Goal: Task Accomplishment & Management: Manage account settings

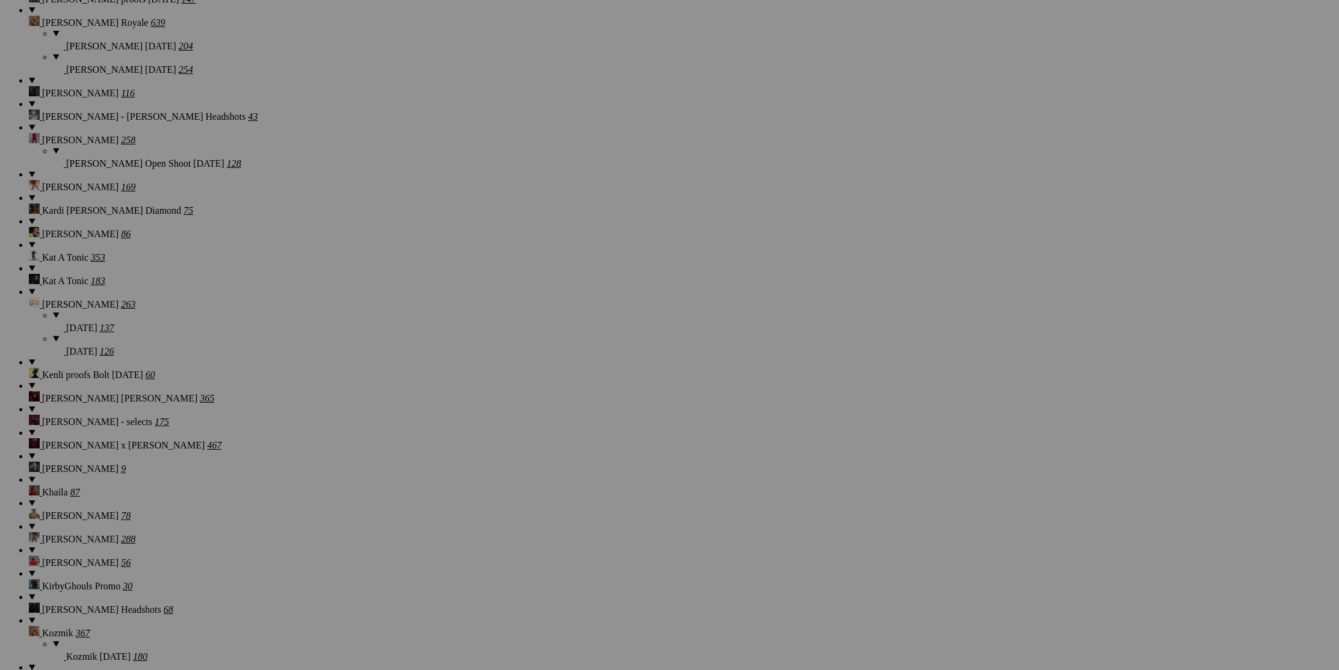
scroll to position [7680, 0]
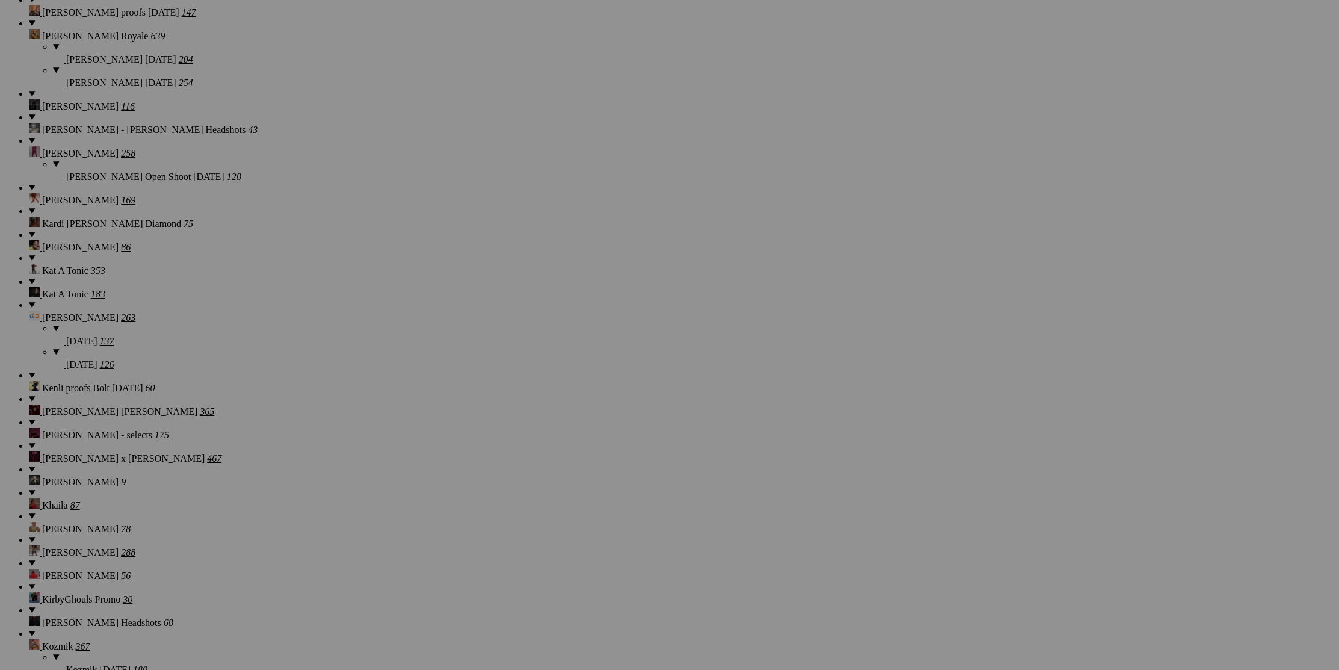
click at [560, 387] on span "Yes" at bounding box center [553, 392] width 14 height 10
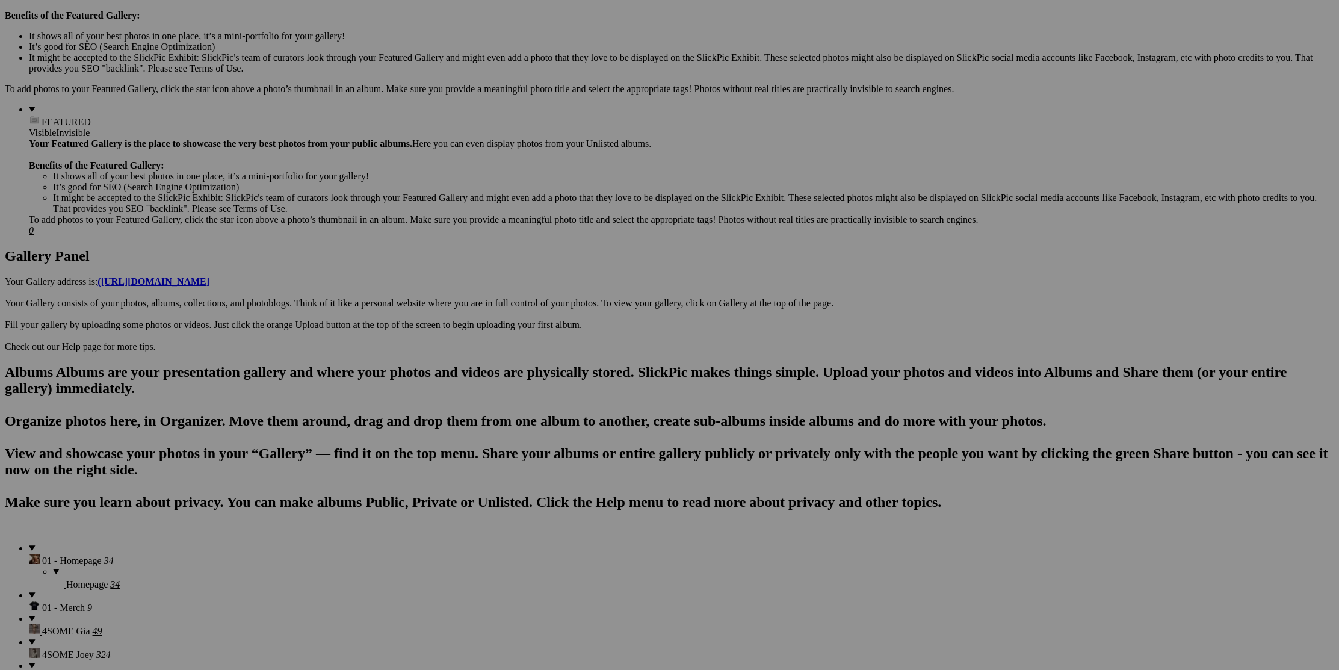
scroll to position [0, 0]
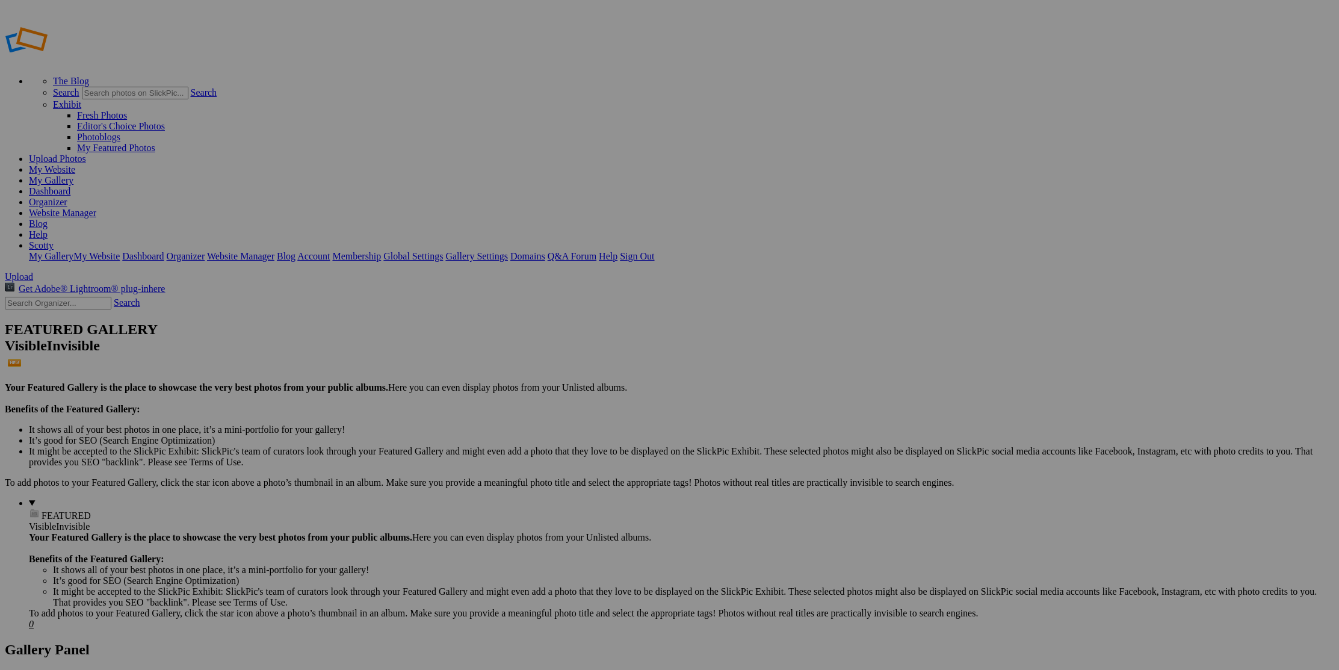
type input "[PERSON_NAME] Family - [PERSON_NAME]"
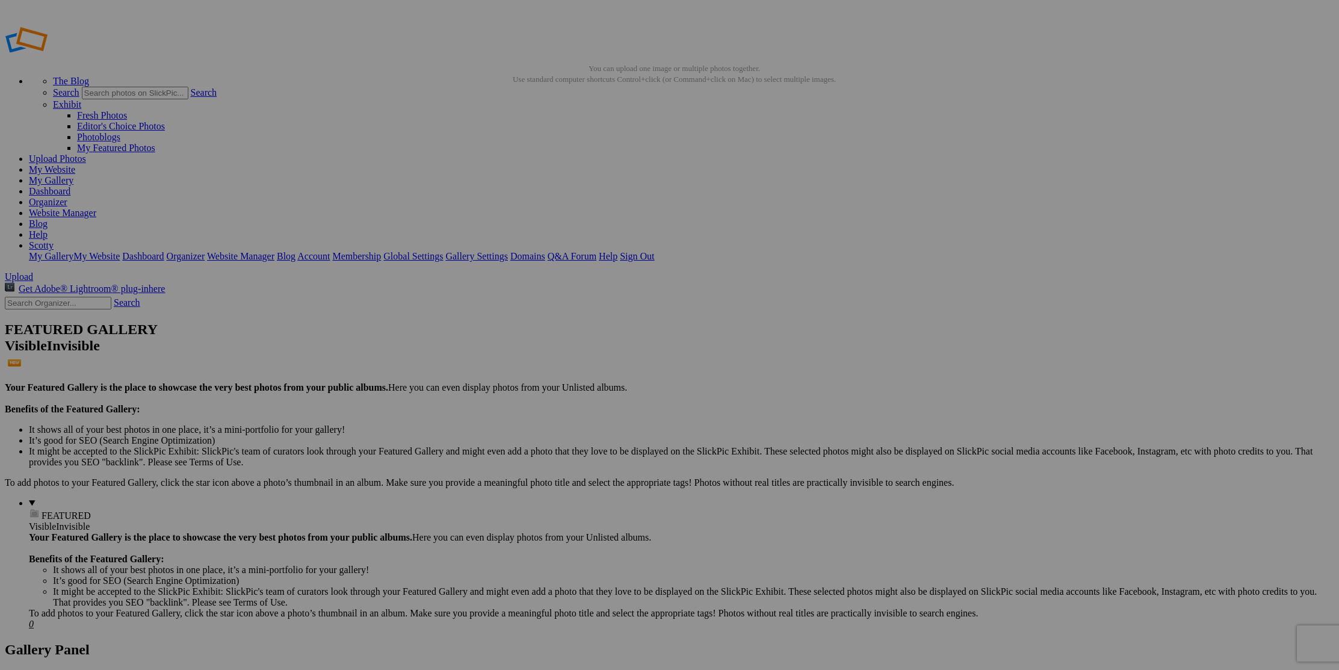
type input "[PERSON_NAME] Family - Maliboo"
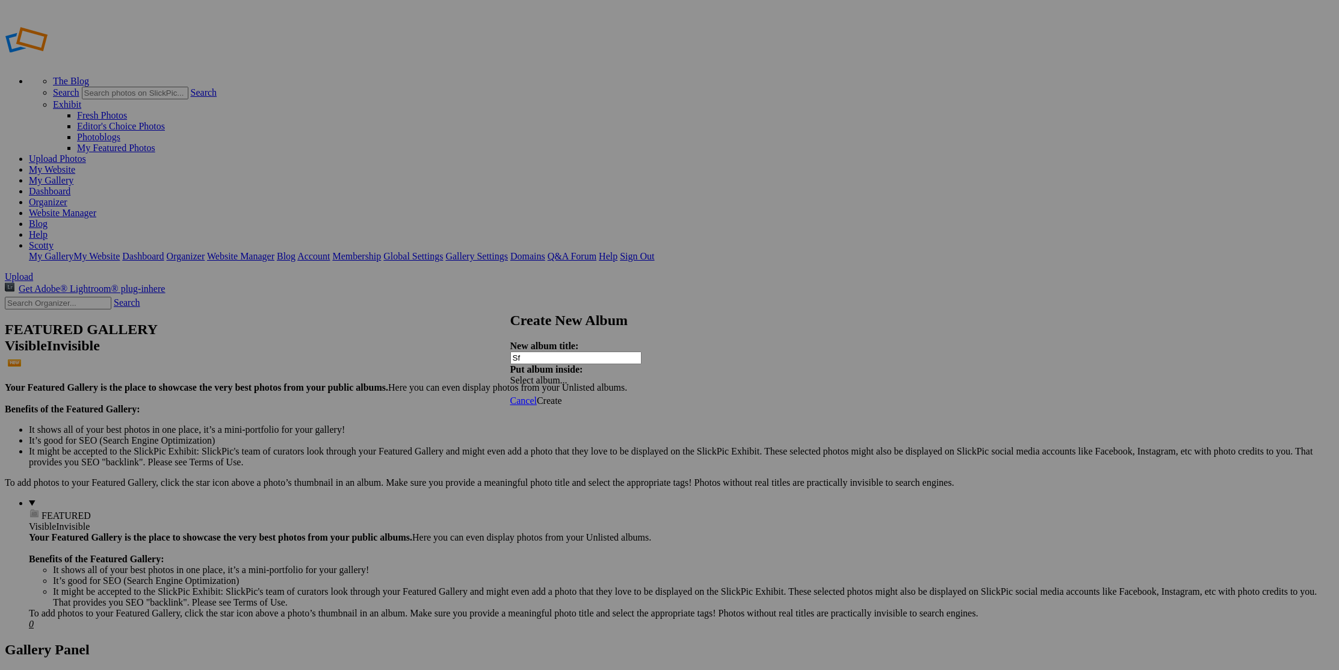
type input "S"
type input "[PERSON_NAME] Family - Booda"
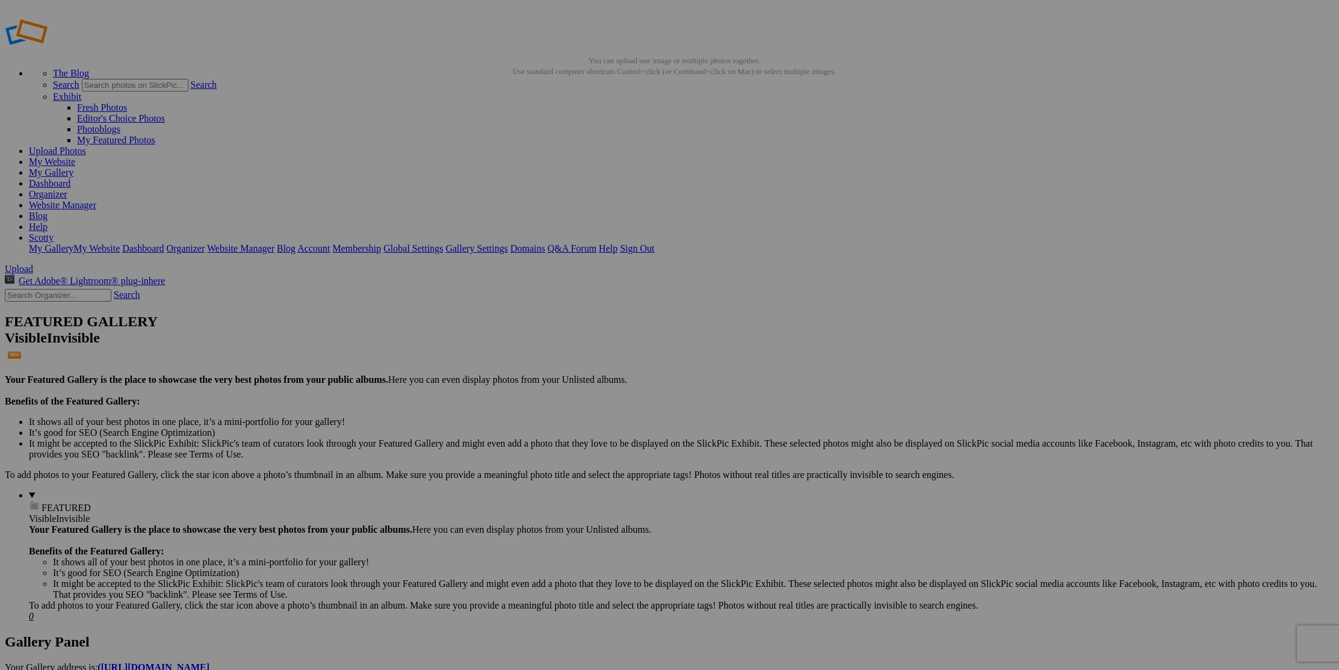
scroll to position [8, 0]
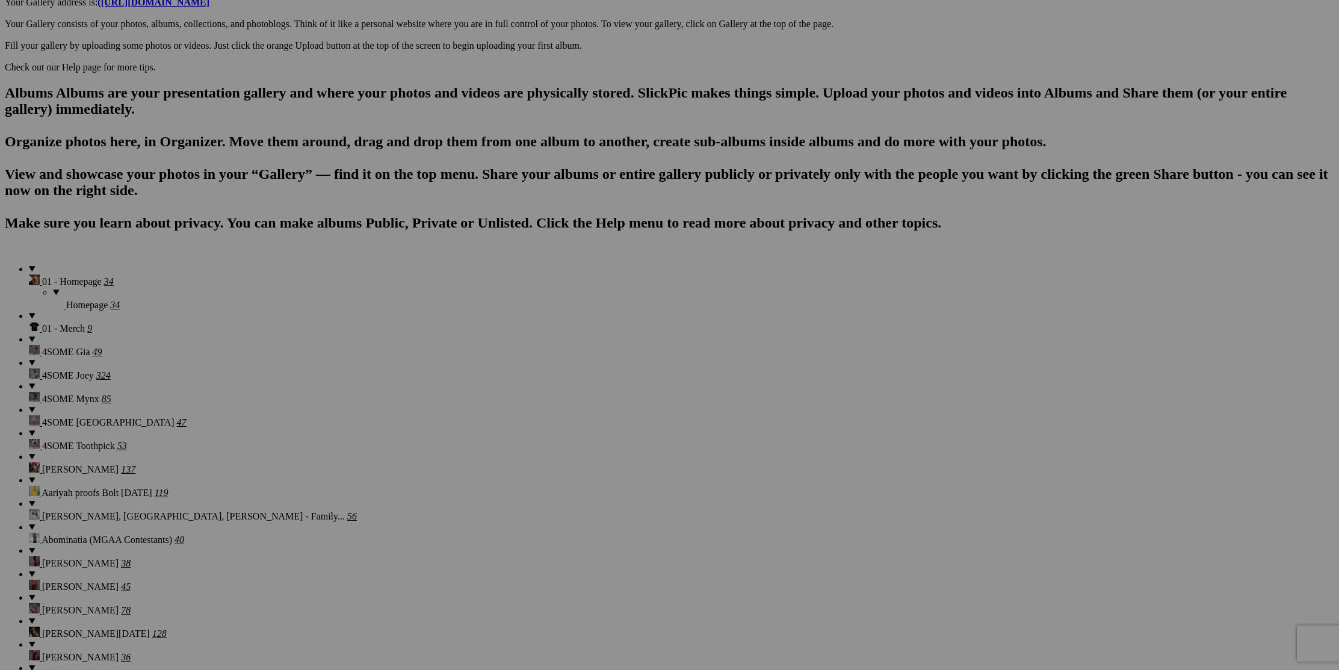
scroll to position [0, 0]
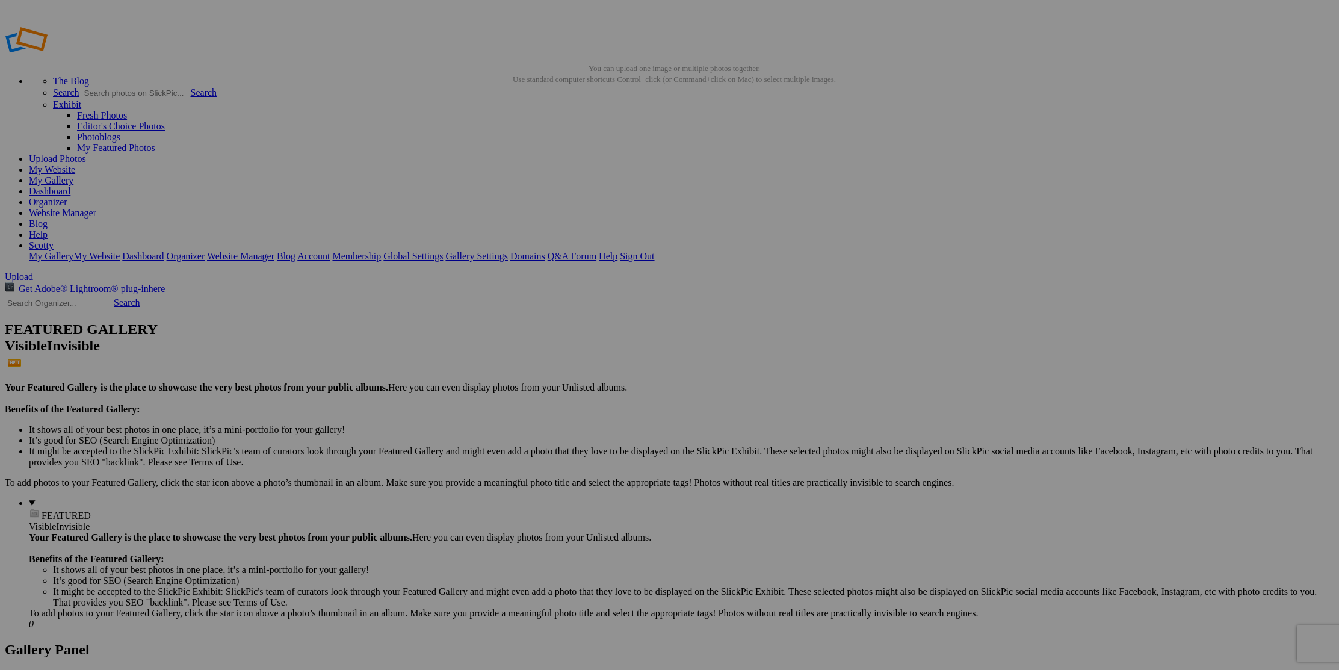
click at [67, 197] on link "Organizer" at bounding box center [48, 202] width 39 height 10
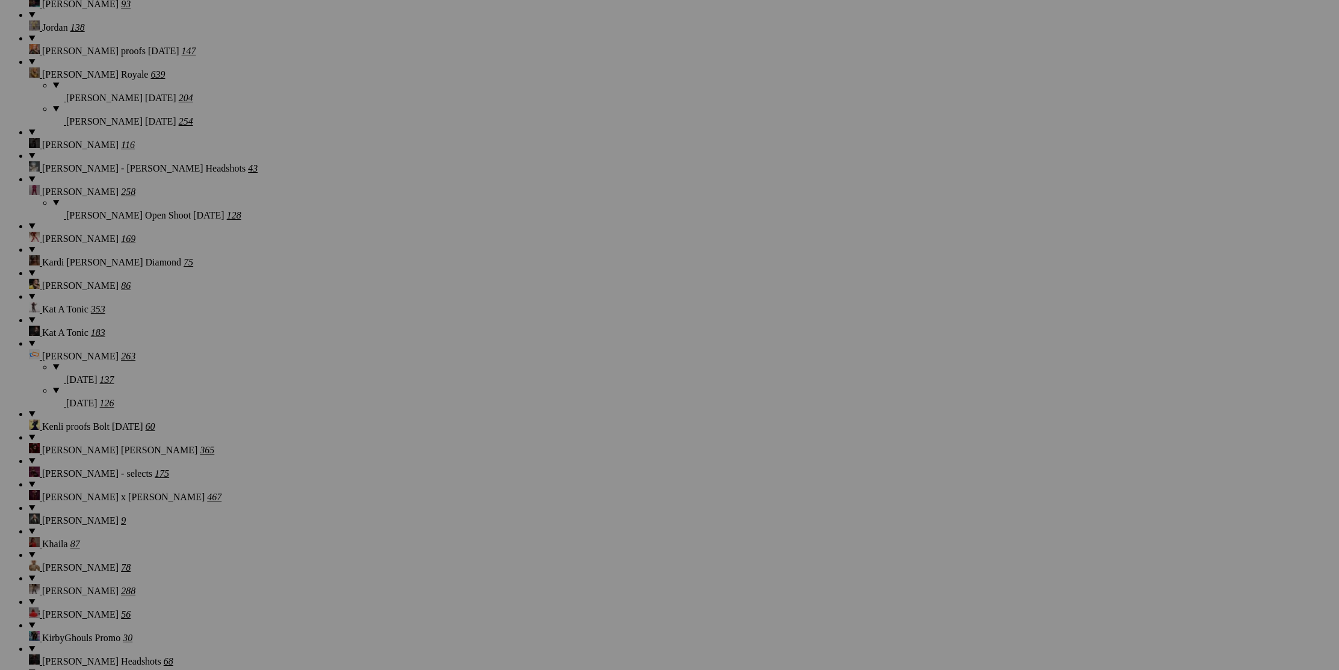
scroll to position [7641, 0]
